Goal: Find contact information

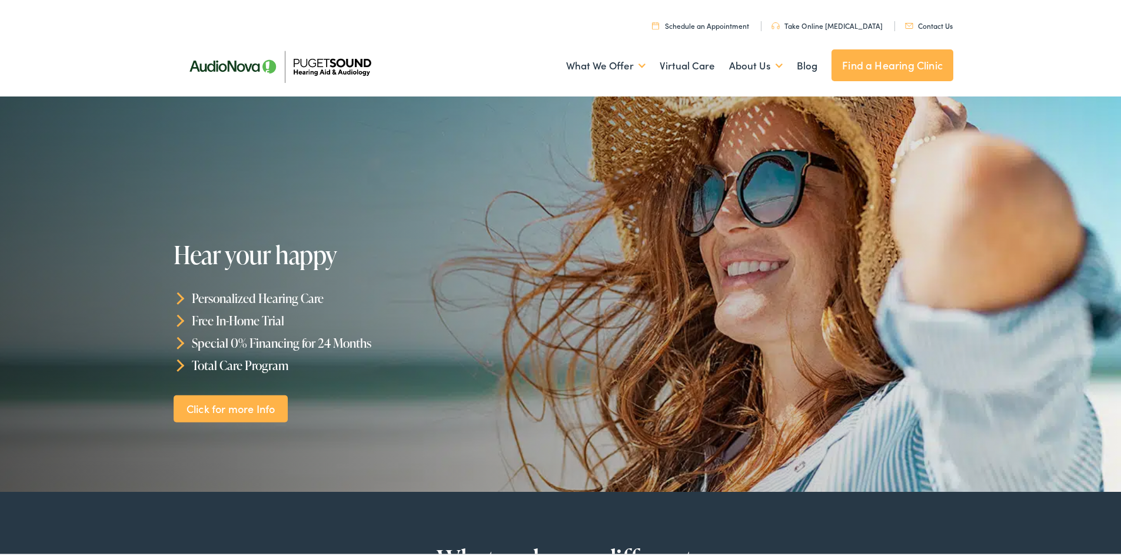
click at [858, 66] on link "Find a Hearing Clinic" at bounding box center [893, 63] width 122 height 32
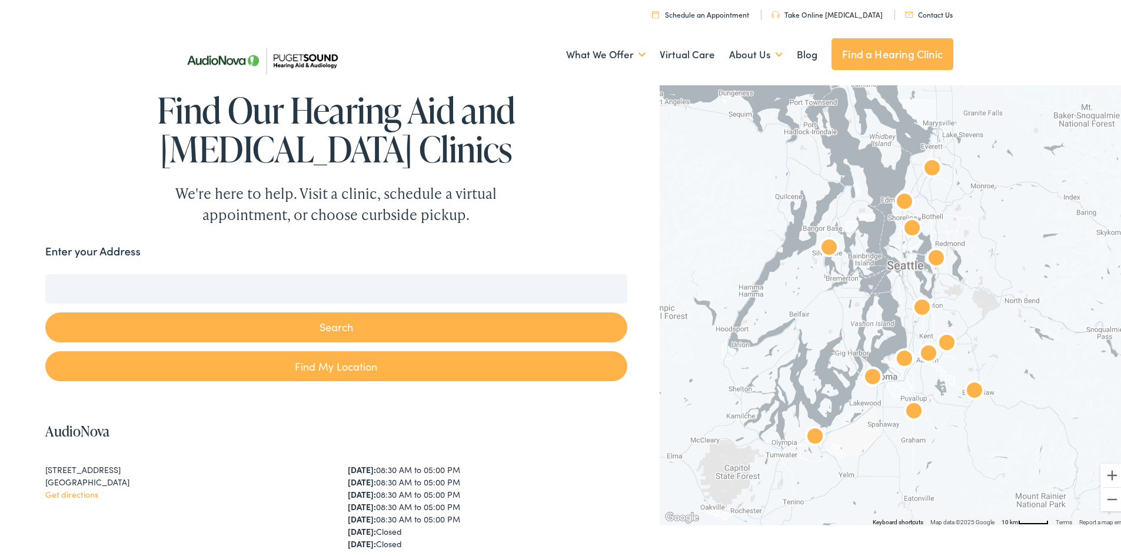
click at [299, 287] on input "Enter your Address" at bounding box center [336, 286] width 582 height 29
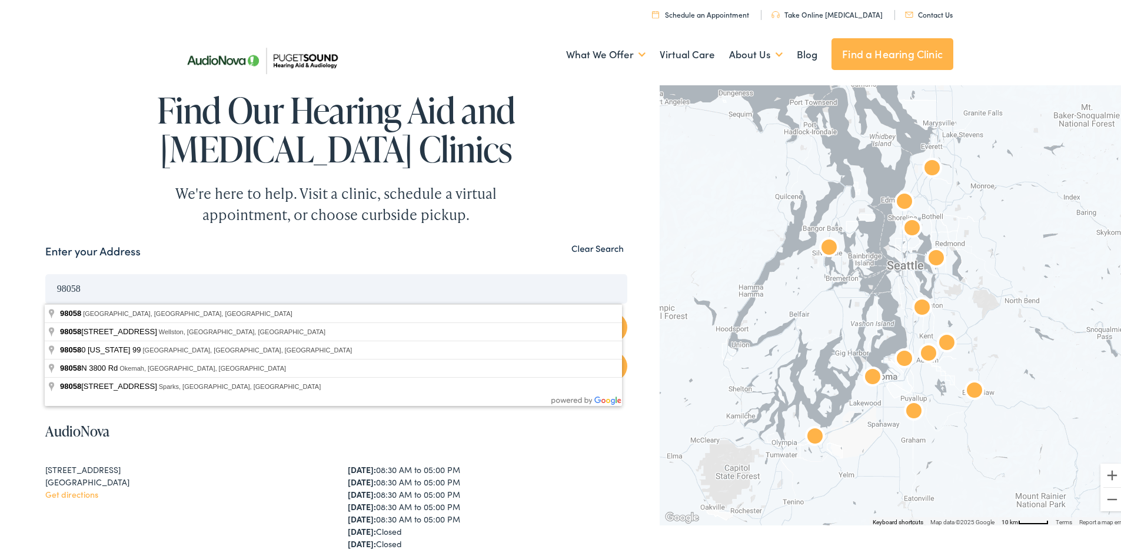
click at [45, 310] on button "Search" at bounding box center [336, 325] width 582 height 30
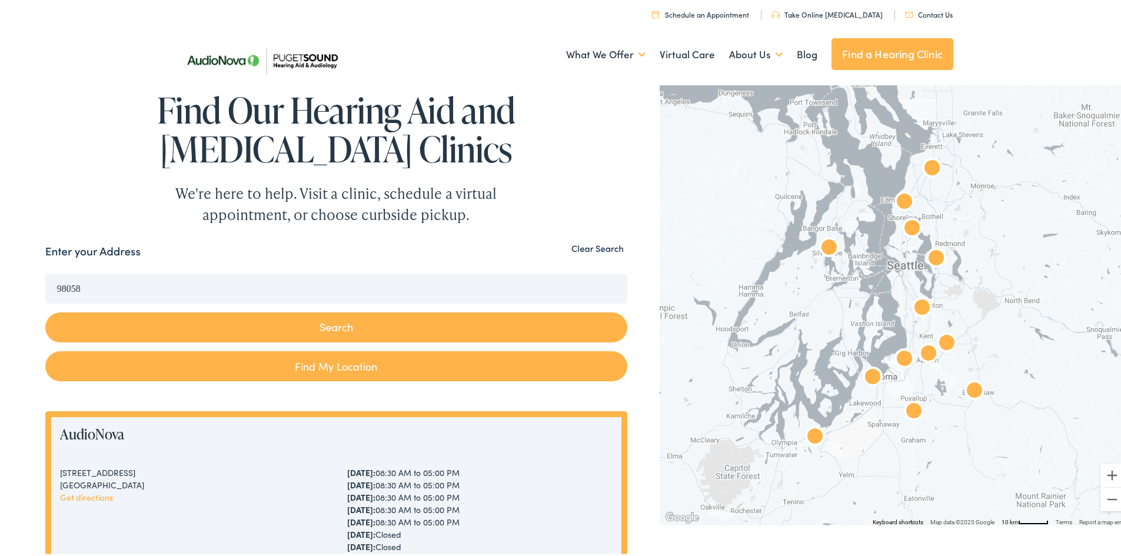
drag, startPoint x: 237, startPoint y: 287, endPoint x: 4, endPoint y: 276, distance: 233.4
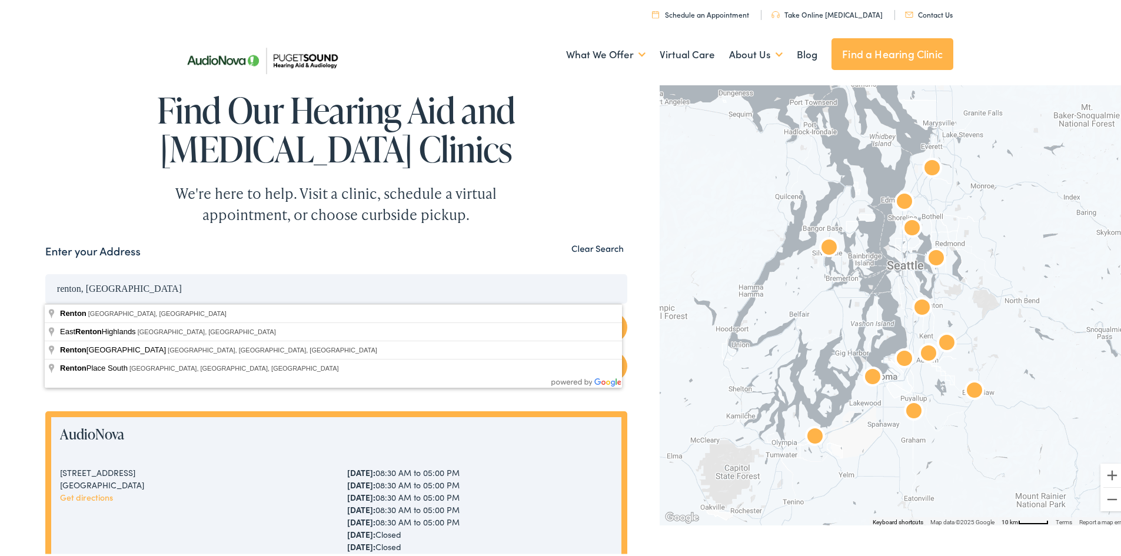
click at [45, 310] on button "Search" at bounding box center [336, 325] width 582 height 30
type input "Renton, WA, USA"
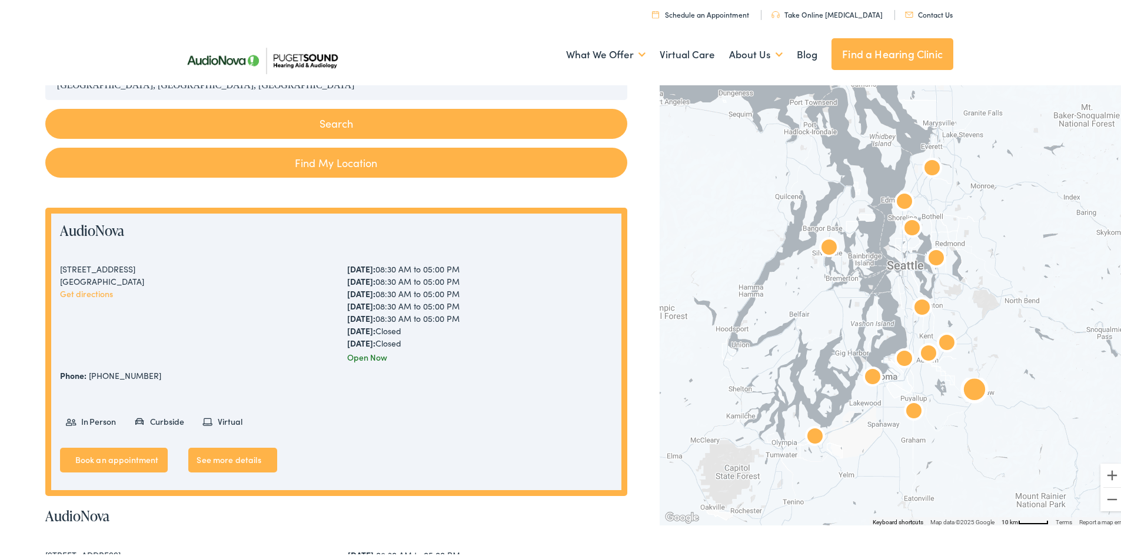
scroll to position [303, 0]
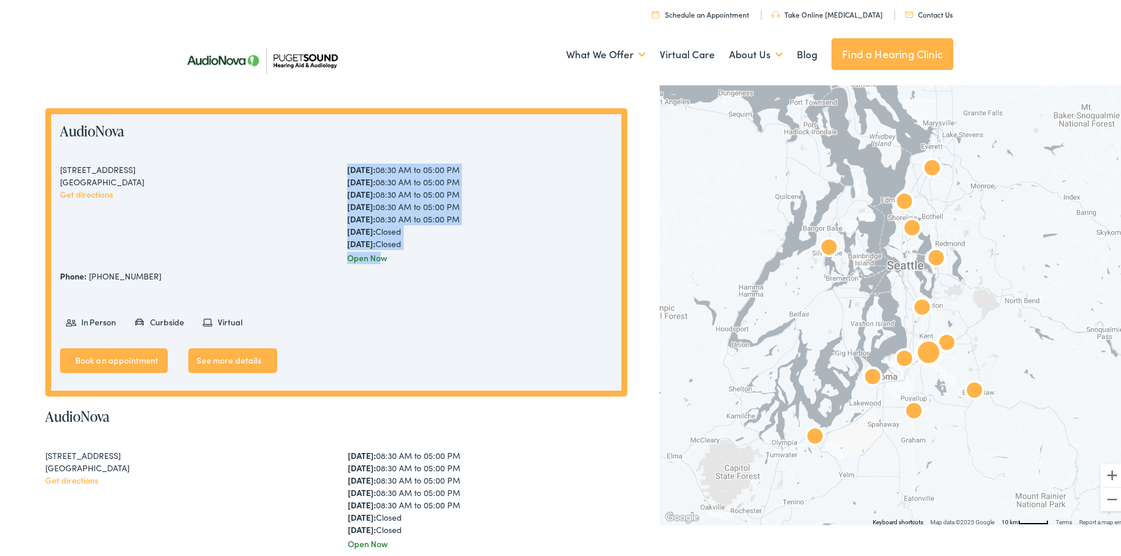
drag, startPoint x: 377, startPoint y: 261, endPoint x: 346, endPoint y: 172, distance: 93.6
click at [347, 172] on div "Monday: 08:30 AM to 05:00 PM Tuesday: 08:30 AM to 05:00 PM Wednesday: 08:30 AM …" at bounding box center [479, 211] width 265 height 101
click at [347, 172] on strong "Monday:" at bounding box center [361, 167] width 28 height 12
drag, startPoint x: 346, startPoint y: 172, endPoint x: 387, endPoint y: 259, distance: 95.8
click at [387, 259] on div "Monday: 08:30 AM to 05:00 PM Tuesday: 08:30 AM to 05:00 PM Wednesday: 08:30 AM …" at bounding box center [479, 211] width 265 height 101
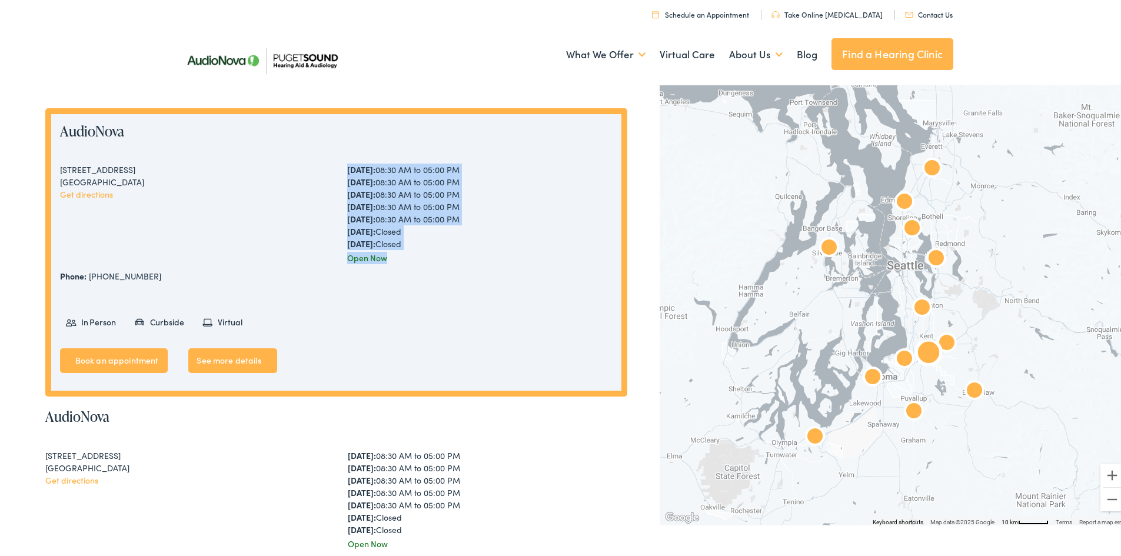
click at [387, 259] on div "Open Now" at bounding box center [479, 256] width 265 height 12
drag, startPoint x: 387, startPoint y: 259, endPoint x: 344, endPoint y: 161, distance: 107.5
click at [344, 161] on div "AudioNova 1833 Auburn Way N #M Auburn, WA 98002 Get directions Monday: 08:30 AM…" at bounding box center [336, 250] width 582 height 289
click at [340, 204] on div "1833 Auburn Way N #M Auburn, WA 98002 Get directions Monday: 08:30 AM to 05:00 …" at bounding box center [336, 211] width 553 height 101
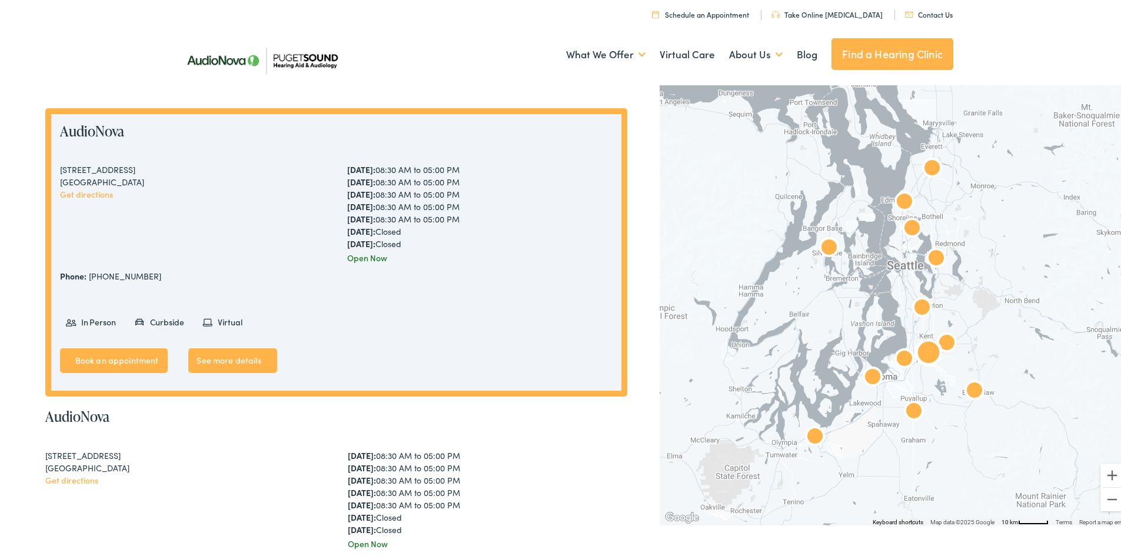
click at [347, 168] on strong "Monday:" at bounding box center [361, 167] width 28 height 12
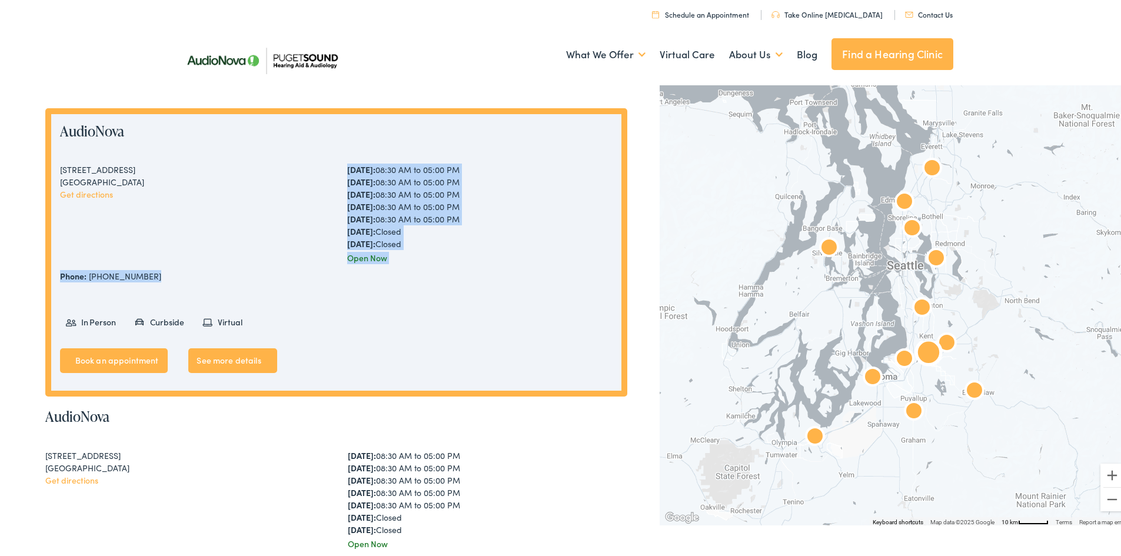
drag, startPoint x: 347, startPoint y: 169, endPoint x: 393, endPoint y: 270, distance: 111.2
click at [393, 270] on div "AudioNova 1833 Auburn Way N #M Auburn, WA 98002 Get directions Monday: 08:30 AM…" at bounding box center [336, 250] width 582 height 289
click at [393, 270] on div "Phone: 253-204-4289" at bounding box center [336, 274] width 553 height 12
drag, startPoint x: 389, startPoint y: 250, endPoint x: 330, endPoint y: 149, distance: 116.9
click at [330, 149] on div "AudioNova 1833 Auburn Way N #M Auburn, WA 98002 Get directions Monday: 08:30 AM…" at bounding box center [336, 250] width 582 height 289
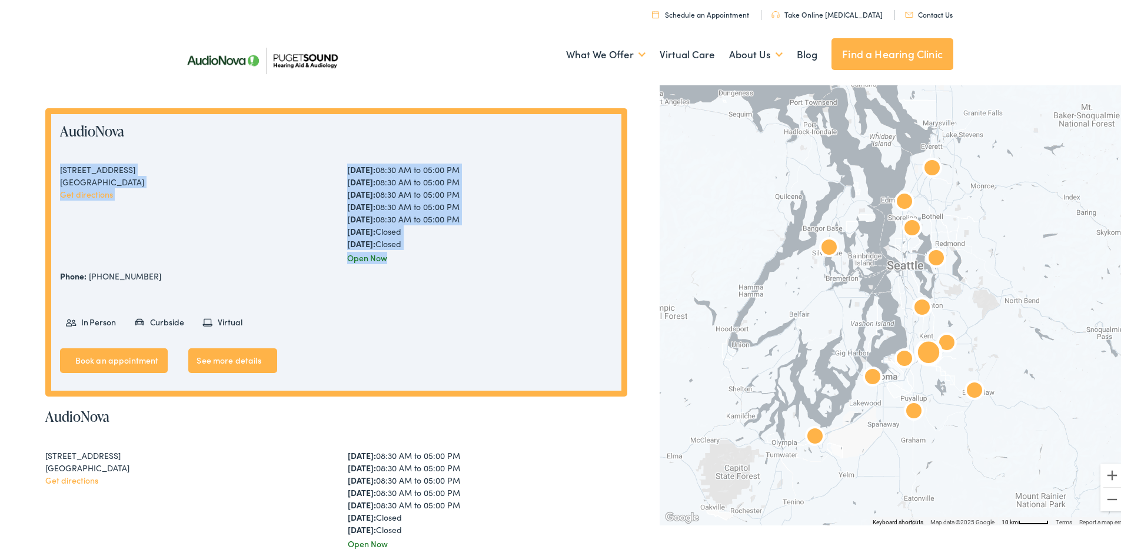
click at [347, 173] on strong "Monday:" at bounding box center [361, 167] width 28 height 12
drag, startPoint x: 348, startPoint y: 165, endPoint x: 382, endPoint y: 265, distance: 105.7
click at [382, 265] on div "AudioNova 1833 Auburn Way N #M Auburn, WA 98002 Get directions Monday: 08:30 AM…" at bounding box center [336, 250] width 582 height 289
click at [384, 261] on div "Open Now" at bounding box center [479, 256] width 265 height 12
drag, startPoint x: 384, startPoint y: 261, endPoint x: 331, endPoint y: 158, distance: 116.4
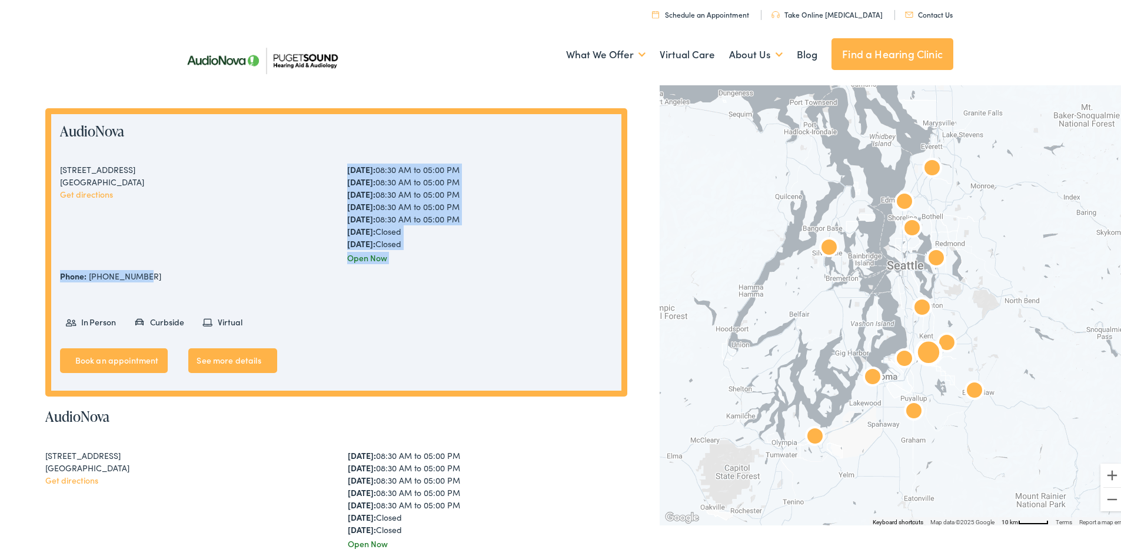
click at [331, 158] on div "AudioNova 1833 Auburn Way N #M Auburn, WA 98002 Get directions Monday: 08:30 AM…" at bounding box center [336, 250] width 582 height 289
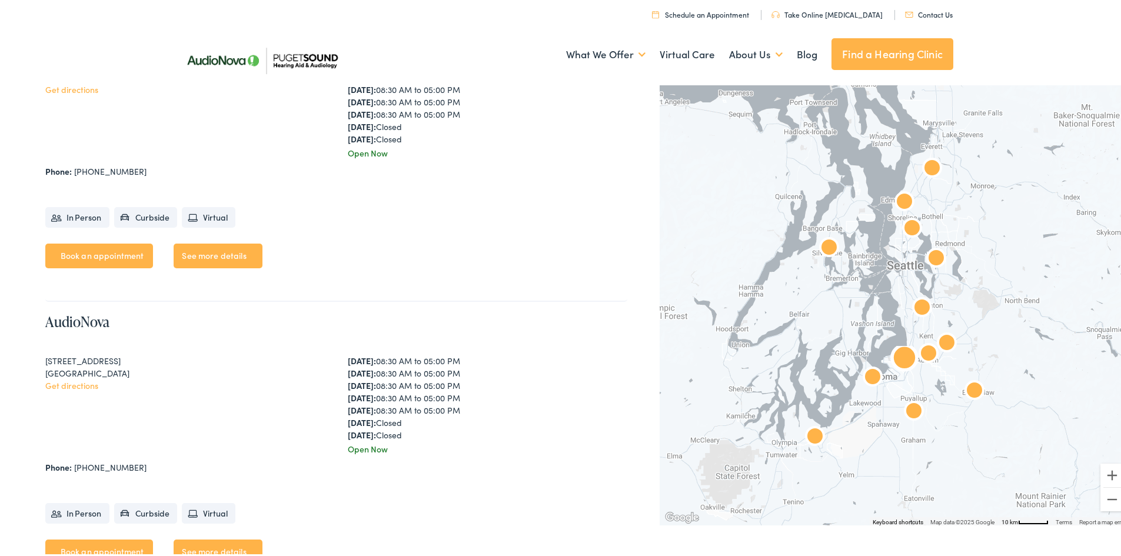
scroll to position [1892, 0]
